Goal: Task Accomplishment & Management: Manage account settings

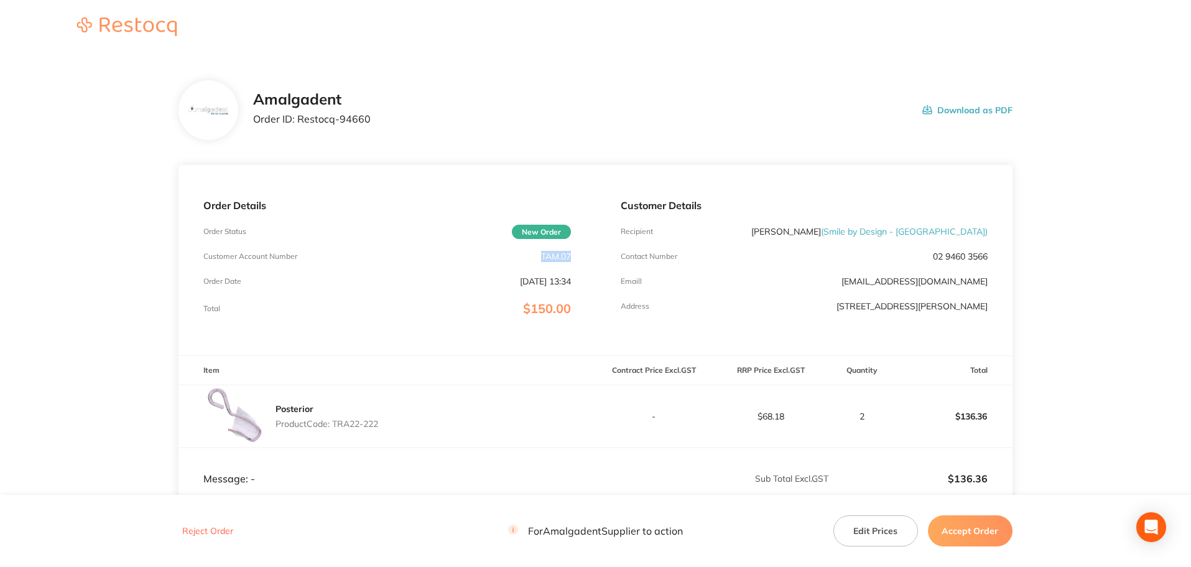
drag, startPoint x: 563, startPoint y: 251, endPoint x: 552, endPoint y: 256, distance: 12.0
click at [540, 251] on div "Order Details Order Status New Order Customer Account Number TAM.07 Order Date …" at bounding box center [386, 260] width 417 height 190
copy p "TAM.07"
drag, startPoint x: 385, startPoint y: 113, endPoint x: 303, endPoint y: 123, distance: 82.7
click at [298, 111] on div "Amalgadent Order ID: Restocq- 94660 Download as PDF" at bounding box center [632, 110] width 759 height 39
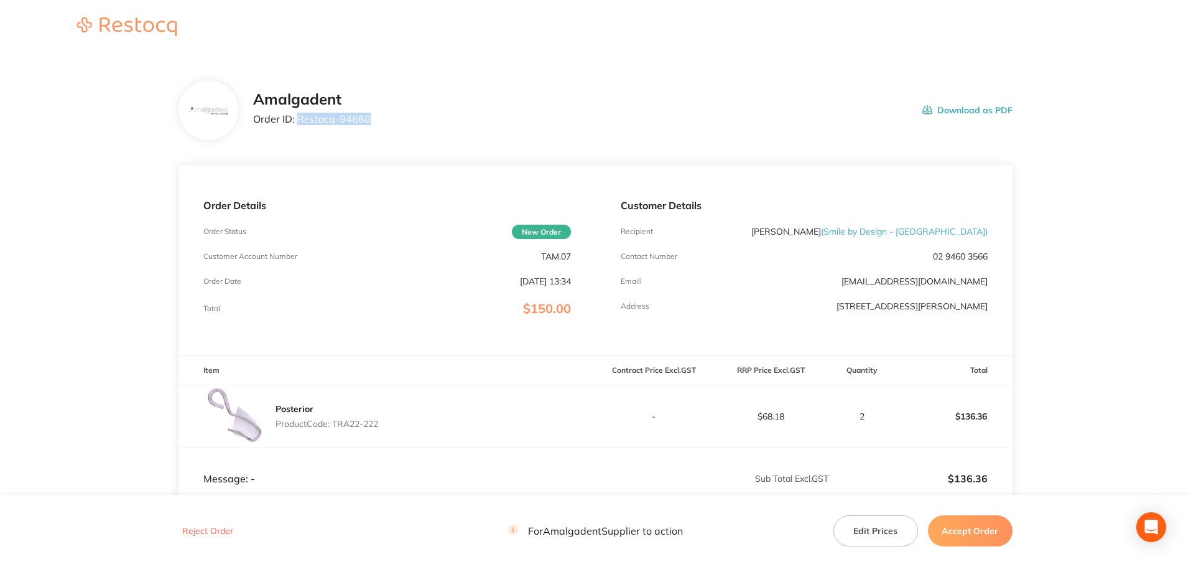
copy p "Restocq- 94660"
click at [1122, 212] on main "Amalgadent Order ID: Restocq- 94660 Download as PDF Order Details Order Status …" at bounding box center [595, 367] width 1191 height 624
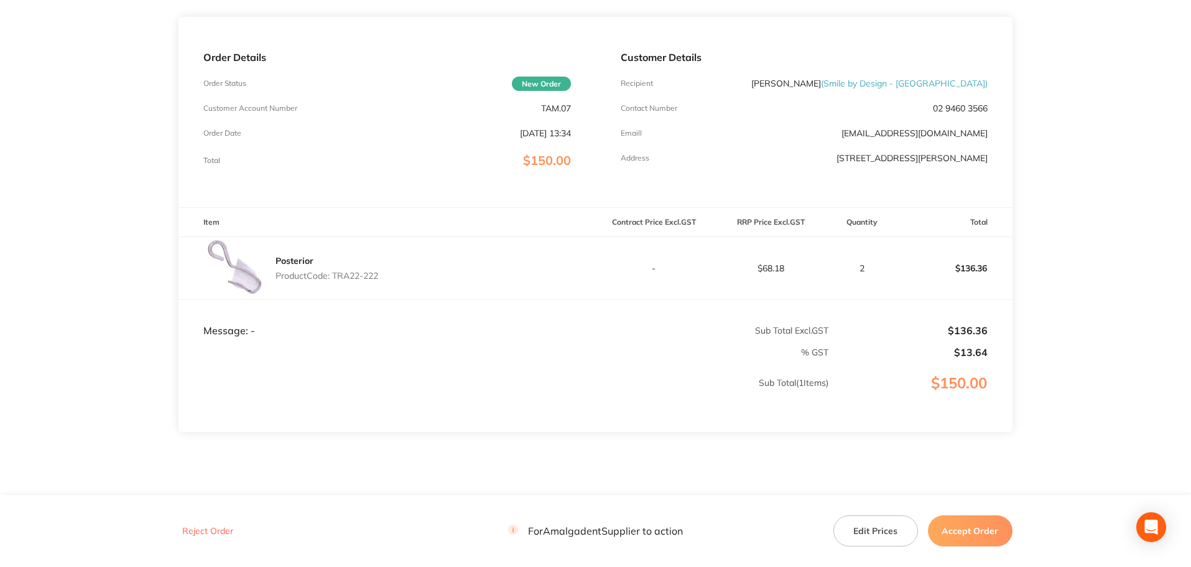
scroll to position [185, 0]
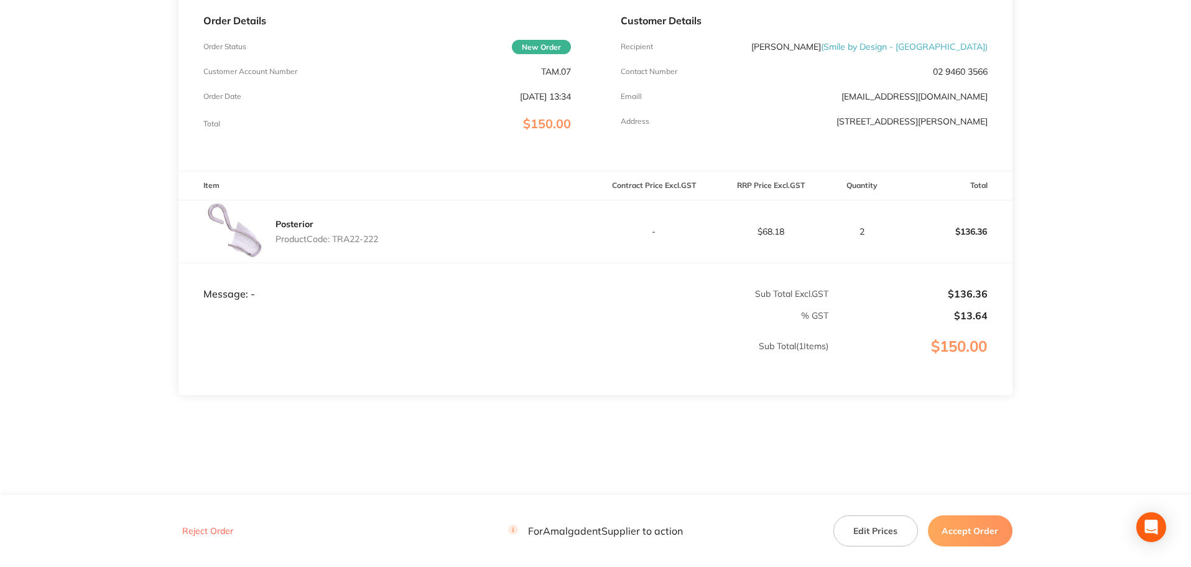
drag, startPoint x: 390, startPoint y: 232, endPoint x: 346, endPoint y: 239, distance: 44.8
click at [336, 229] on div "Posterior Product Code: TRA22-222" at bounding box center [386, 231] width 417 height 62
copy p "TRA22-222"
drag, startPoint x: 1049, startPoint y: 194, endPoint x: 1049, endPoint y: 205, distance: 10.6
click at [1049, 194] on main "Amalgadent Order ID: Restocq- 94660 Download as PDF Order Details Order Status …" at bounding box center [595, 183] width 1191 height 624
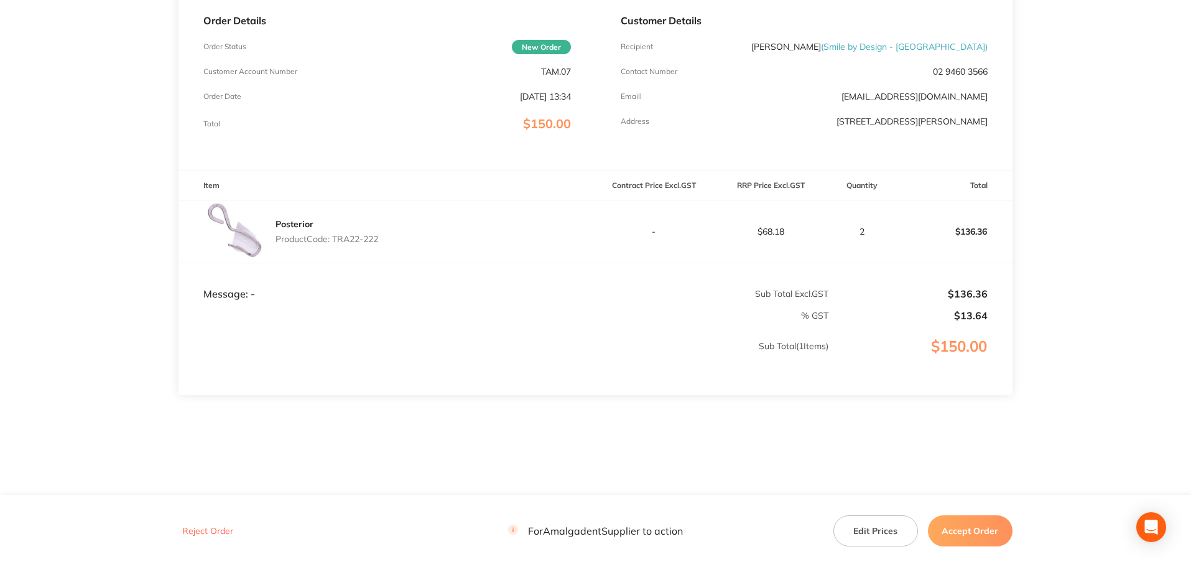
click at [967, 531] on button "Accept Order" at bounding box center [970, 530] width 85 height 31
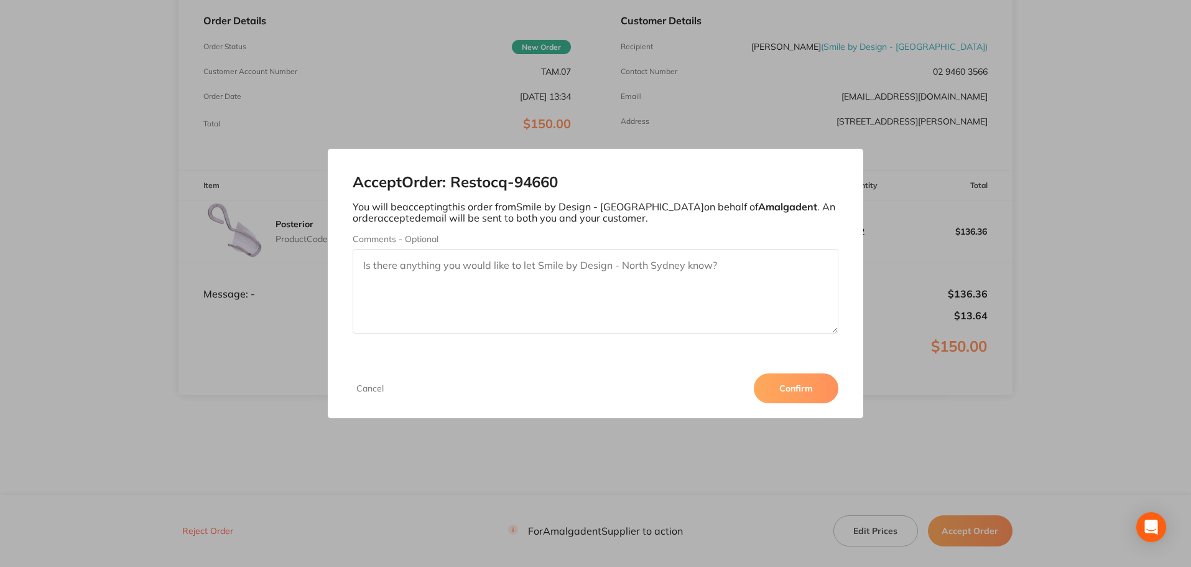
click at [789, 391] on button "Confirm" at bounding box center [796, 388] width 85 height 30
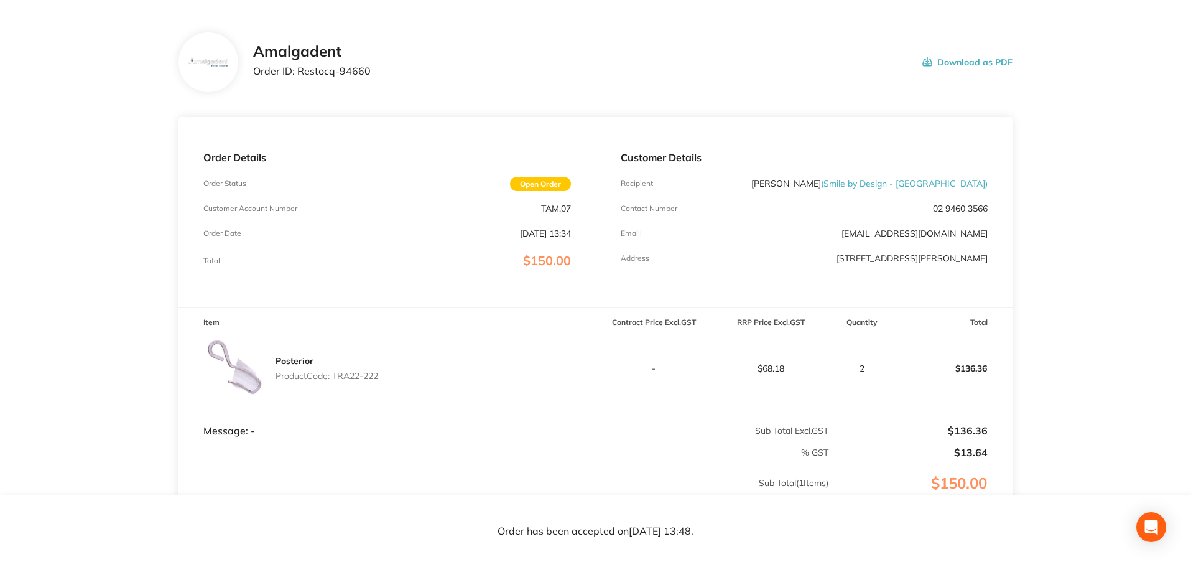
scroll to position [0, 0]
